Goal: Task Accomplishment & Management: Manage account settings

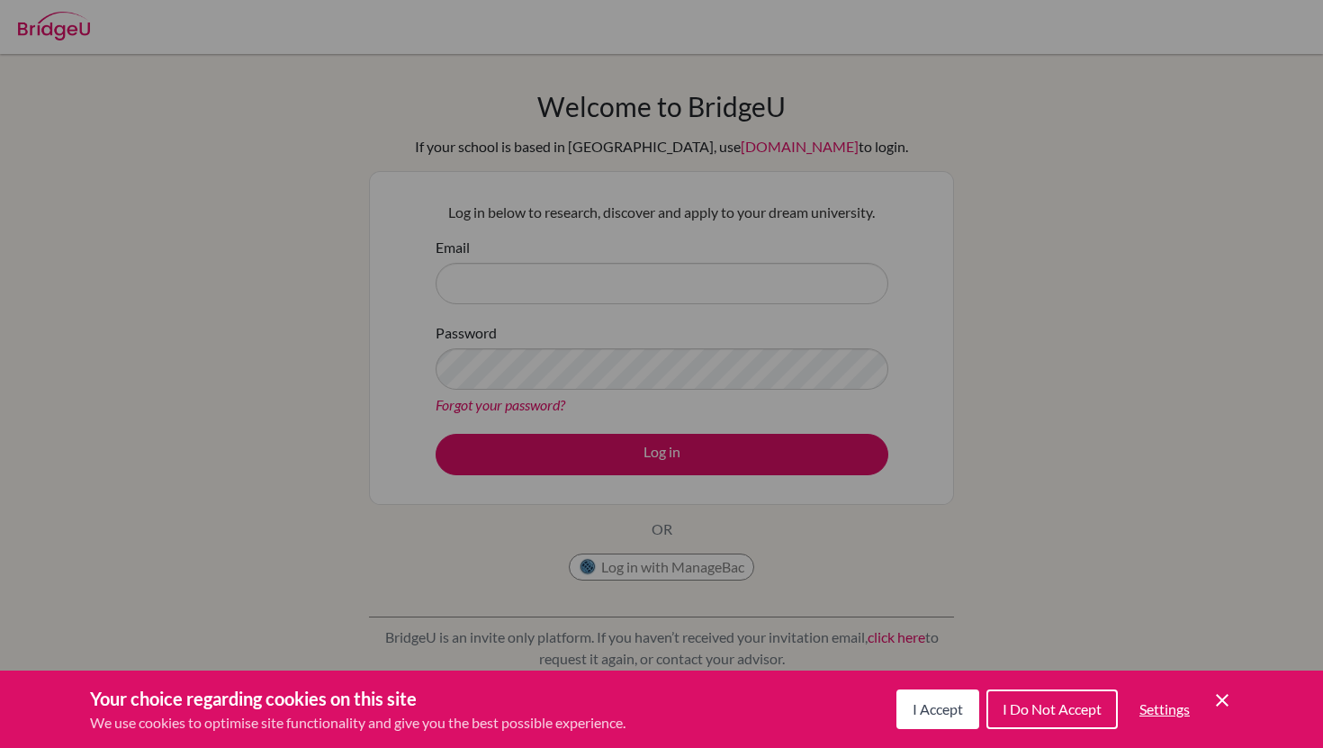
click at [930, 715] on span "I Accept" at bounding box center [938, 708] width 50 height 17
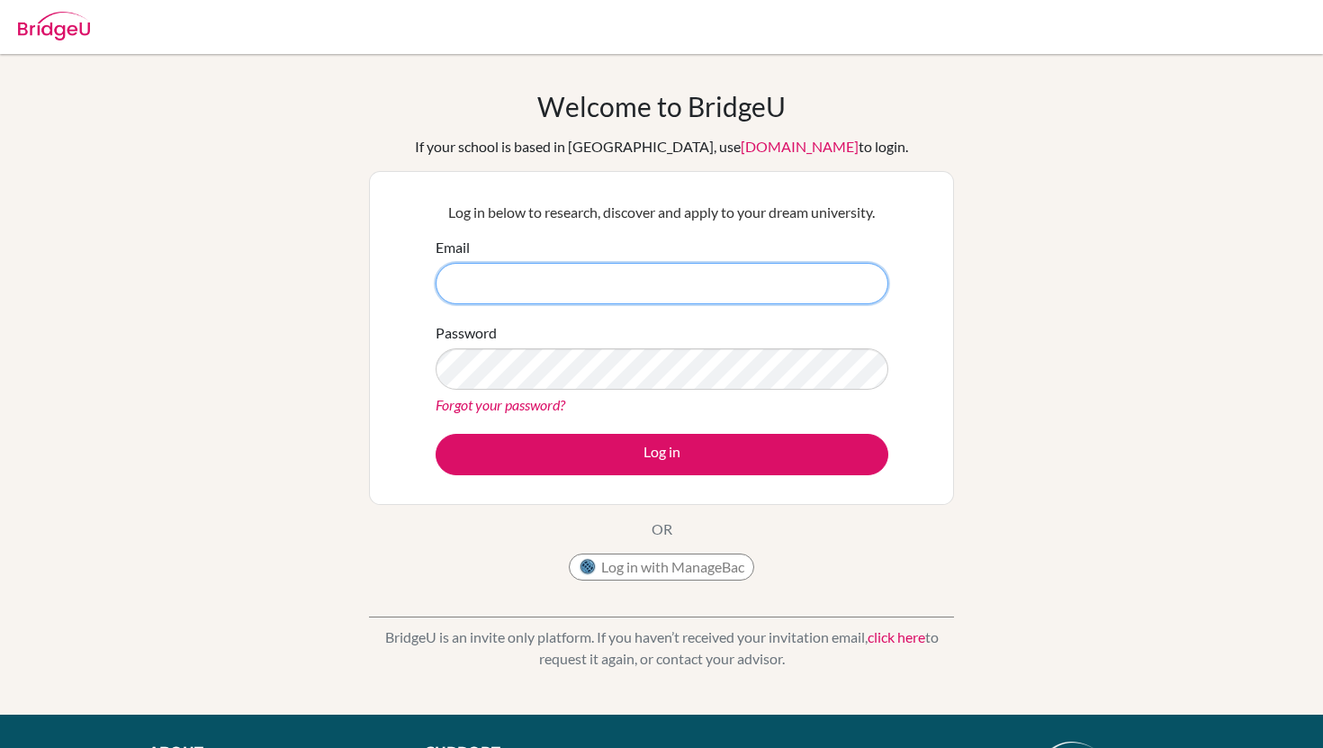
click at [715, 288] on input "Email" at bounding box center [662, 283] width 453 height 41
type input "[EMAIL_ADDRESS][DOMAIN_NAME]"
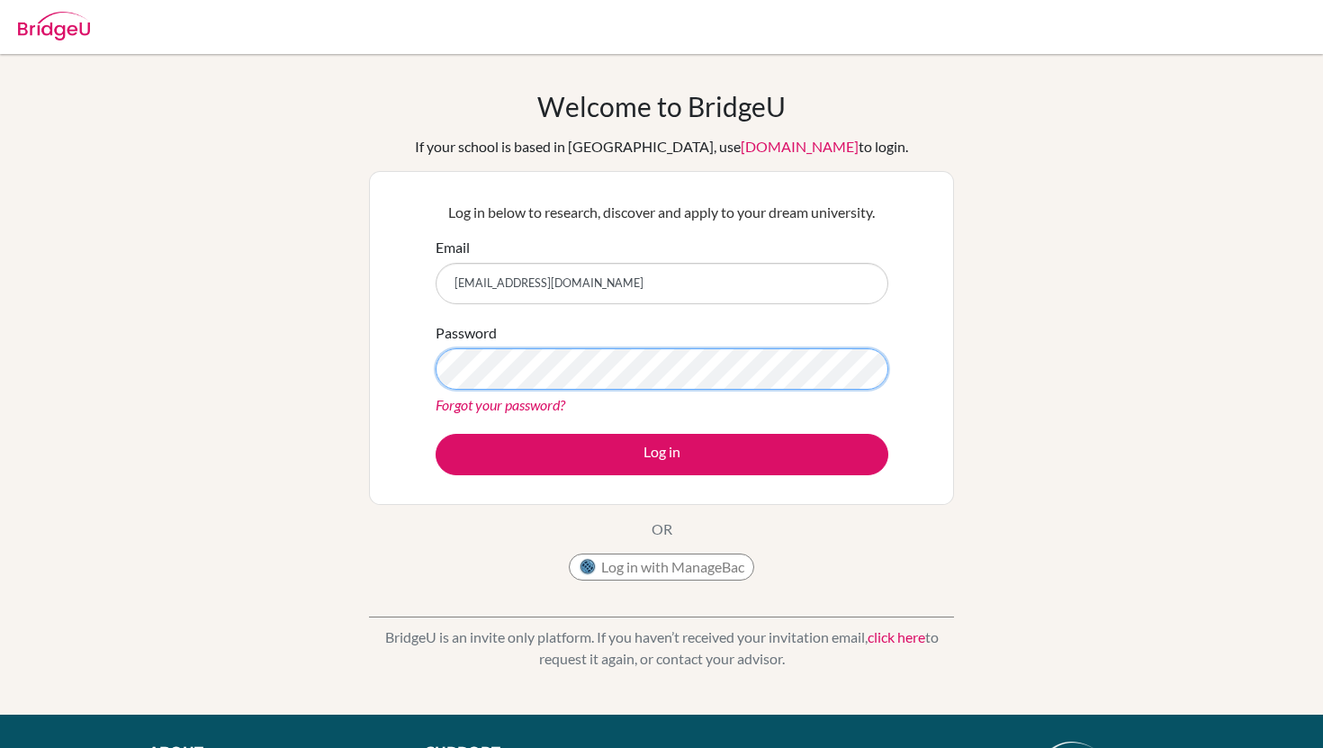
click at [436, 434] on button "Log in" at bounding box center [662, 454] width 453 height 41
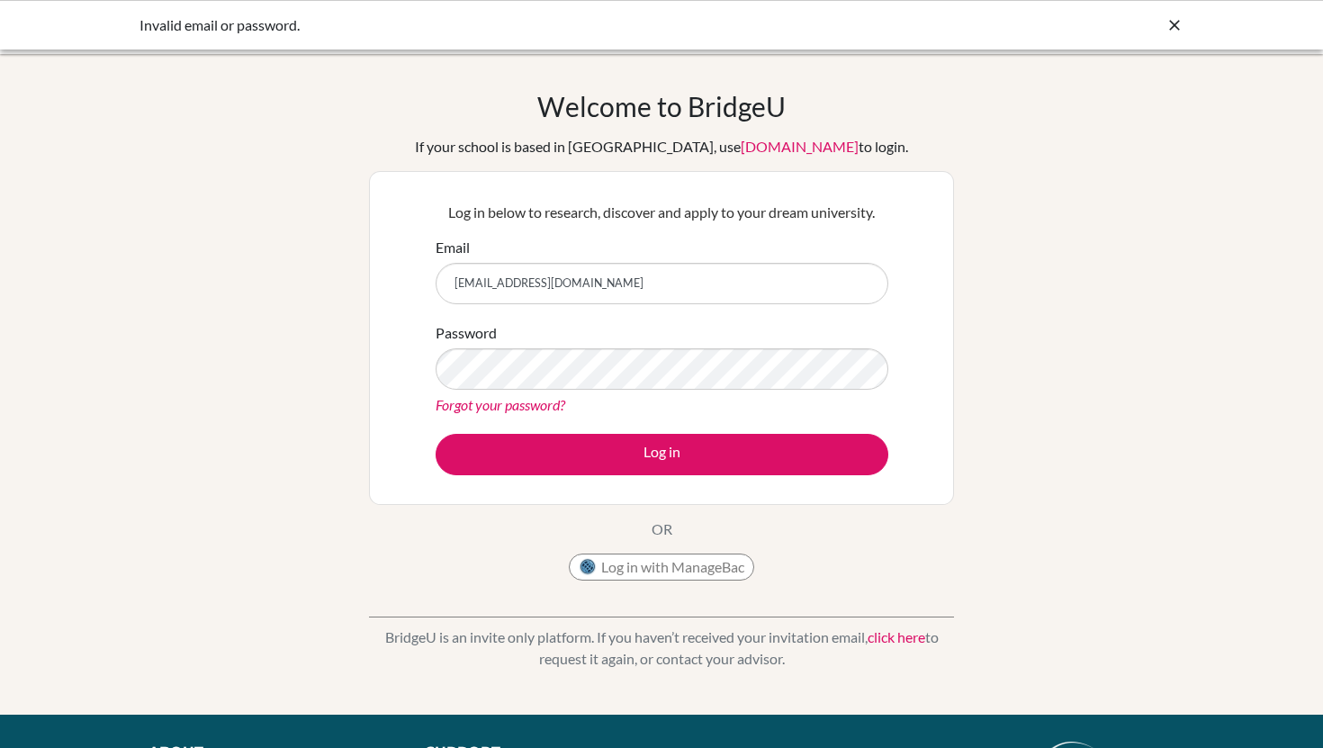
click at [685, 293] on input "[EMAIL_ADDRESS][DOMAIN_NAME]" at bounding box center [662, 283] width 453 height 41
type input "79716@ats.edu.mx"
click at [436, 434] on button "Log in" at bounding box center [662, 454] width 453 height 41
